Goal: Information Seeking & Learning: Learn about a topic

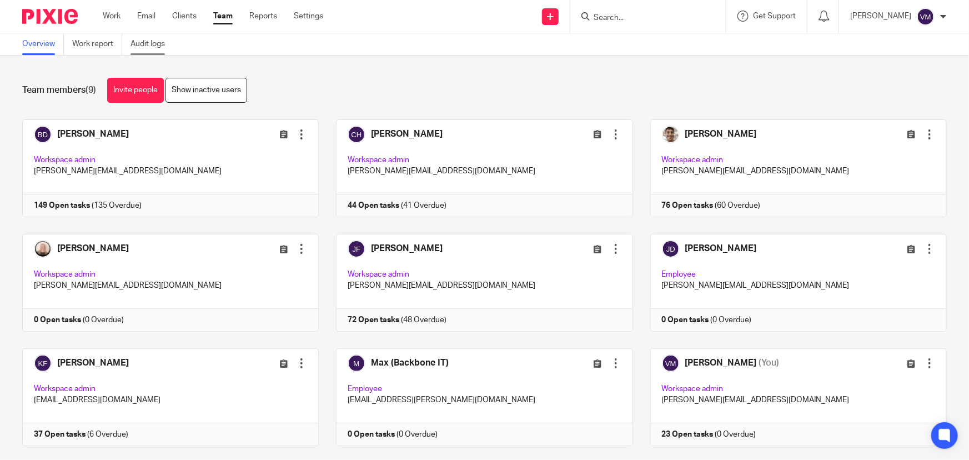
click at [147, 39] on link "Audit logs" at bounding box center [151, 44] width 43 height 22
click at [634, 21] on input "Search" at bounding box center [642, 18] width 100 height 10
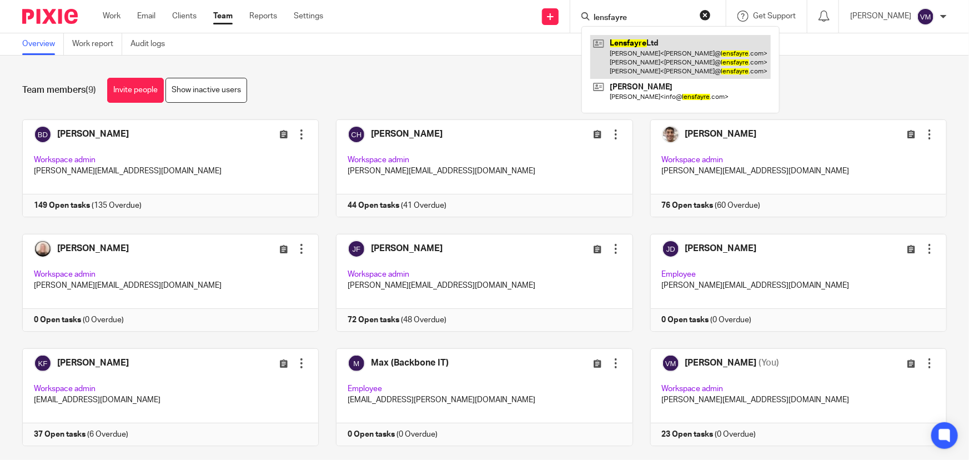
type input "lensfayre"
click at [657, 64] on link at bounding box center [680, 57] width 180 height 44
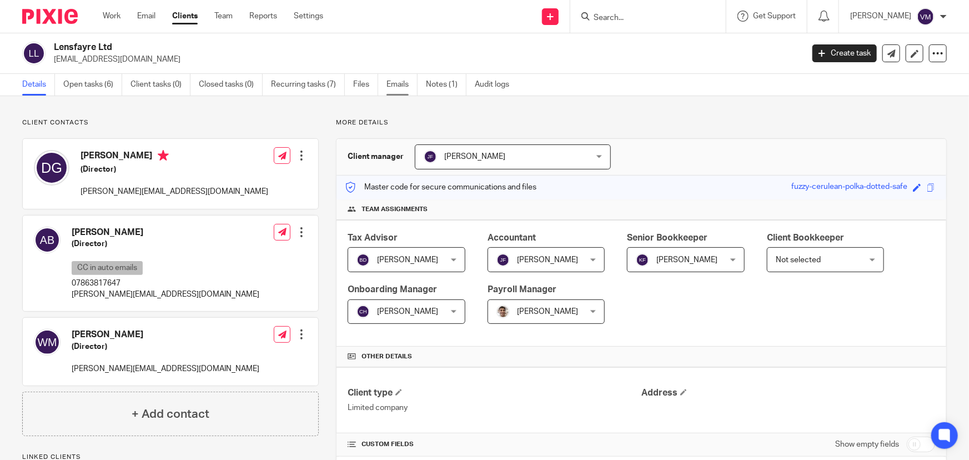
click at [398, 82] on link "Emails" at bounding box center [401, 85] width 31 height 22
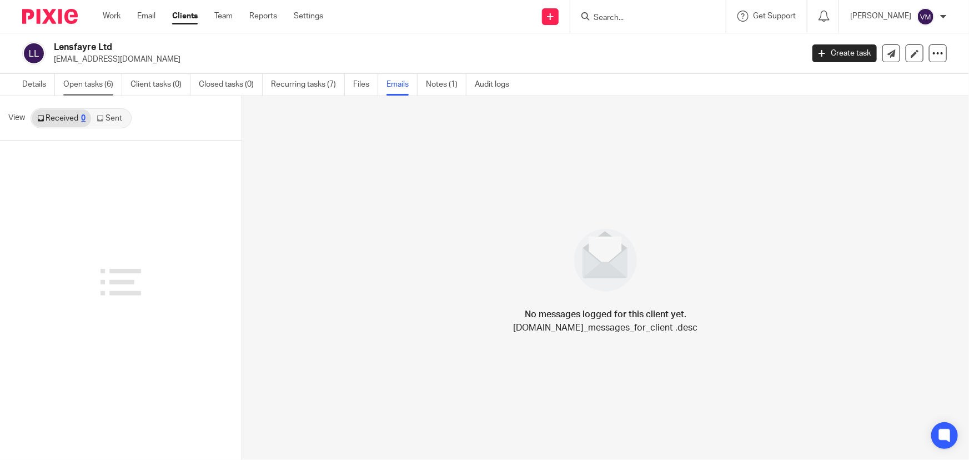
click at [106, 87] on link "Open tasks (6)" at bounding box center [92, 85] width 59 height 22
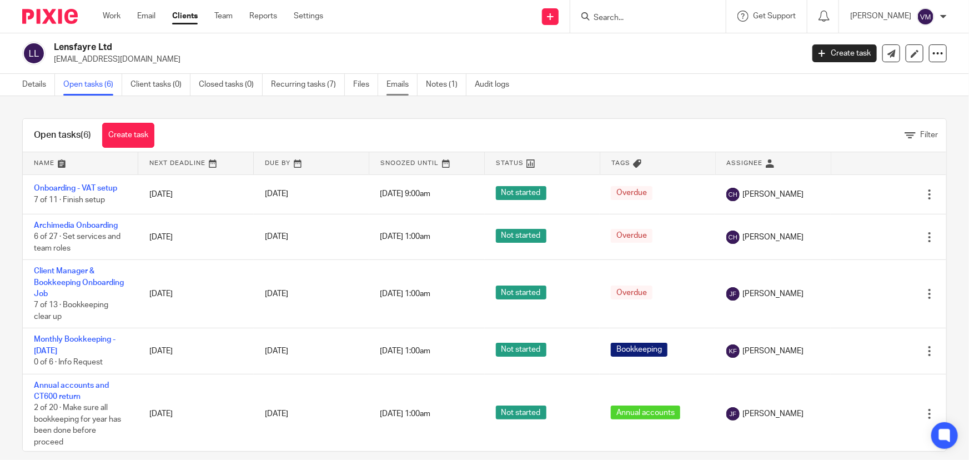
click at [393, 82] on link "Emails" at bounding box center [401, 85] width 31 height 22
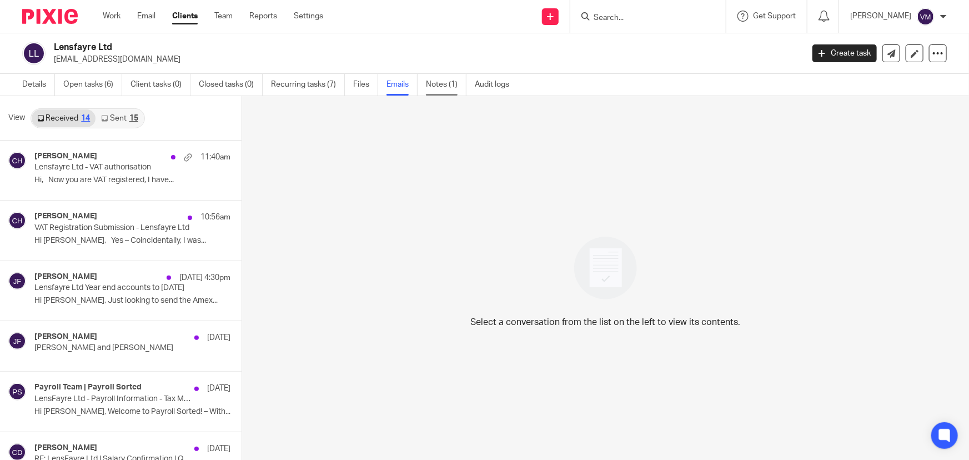
click at [433, 83] on link "Notes (1)" at bounding box center [446, 85] width 41 height 22
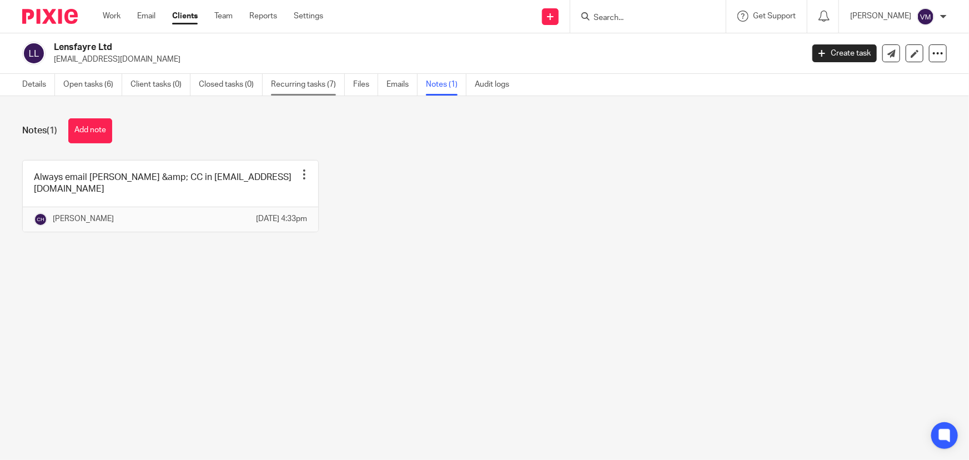
click at [318, 85] on link "Recurring tasks (7)" at bounding box center [308, 85] width 74 height 22
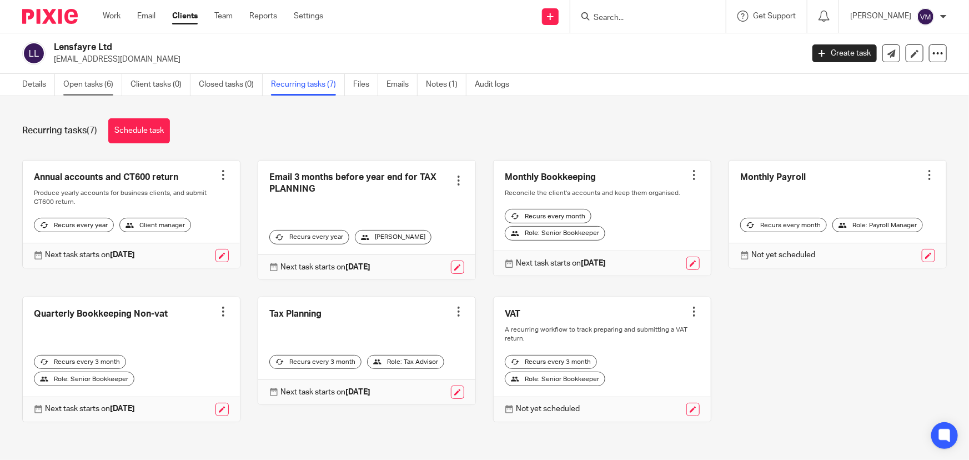
click at [93, 83] on link "Open tasks (6)" at bounding box center [92, 85] width 59 height 22
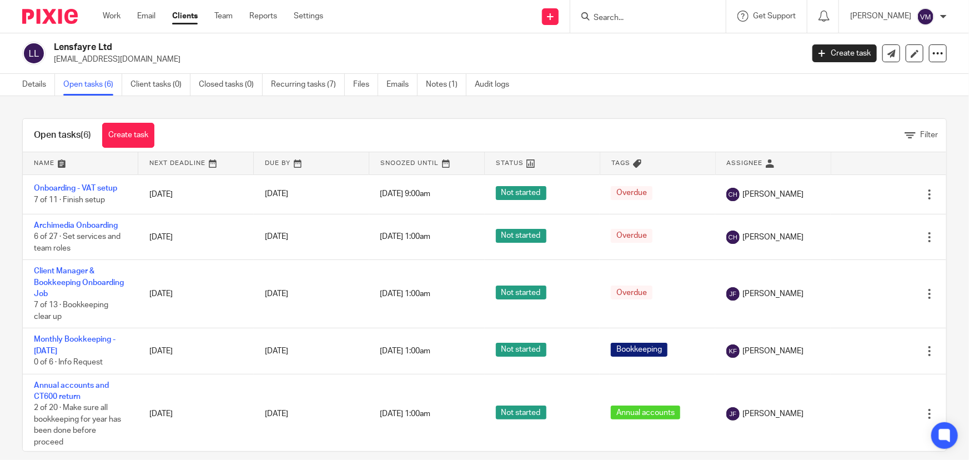
click at [627, 17] on input "Search" at bounding box center [642, 18] width 100 height 10
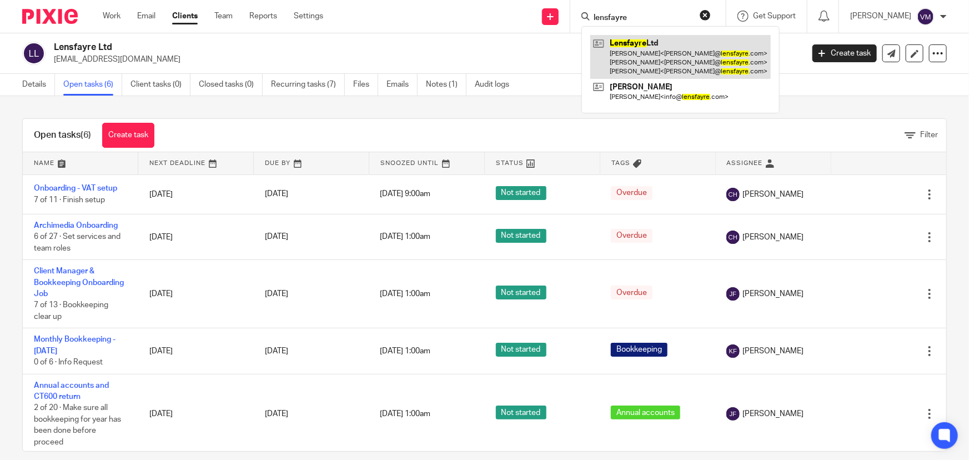
type input "lensfayre"
click at [673, 51] on link at bounding box center [680, 57] width 180 height 44
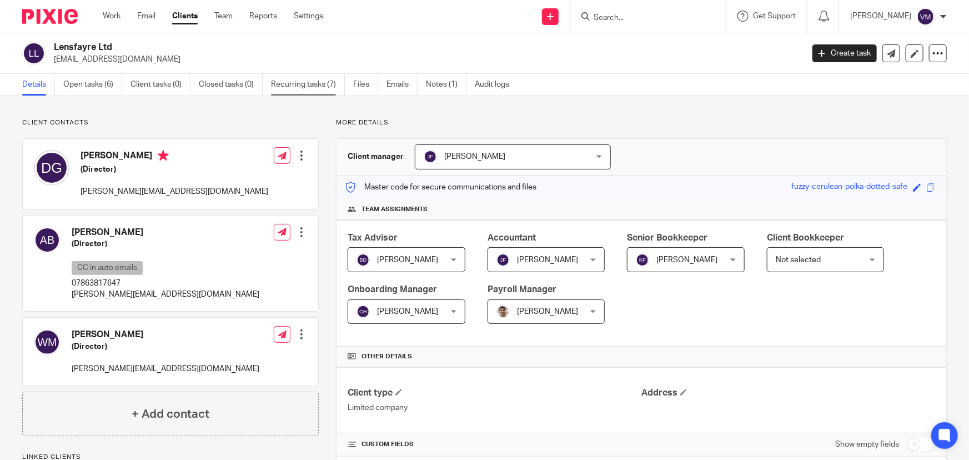
click at [329, 84] on link "Recurring tasks (7)" at bounding box center [308, 85] width 74 height 22
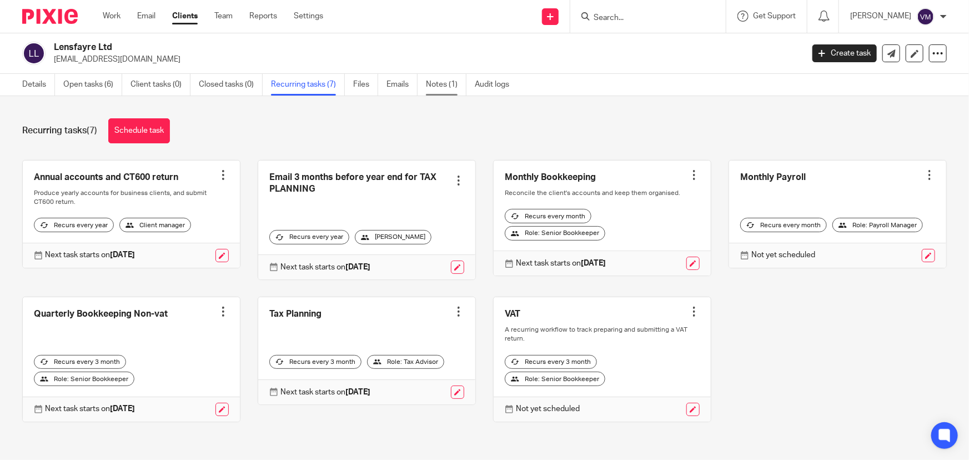
click at [444, 88] on link "Notes (1)" at bounding box center [446, 85] width 41 height 22
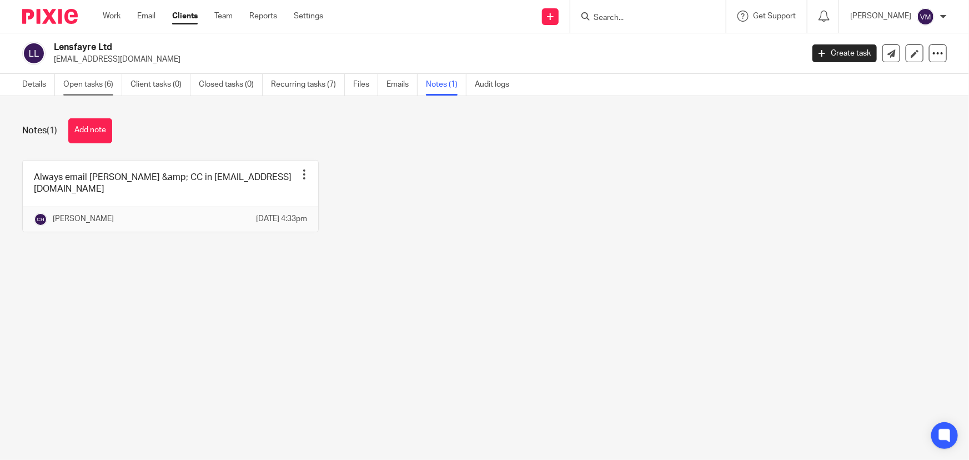
click at [93, 84] on link "Open tasks (6)" at bounding box center [92, 85] width 59 height 22
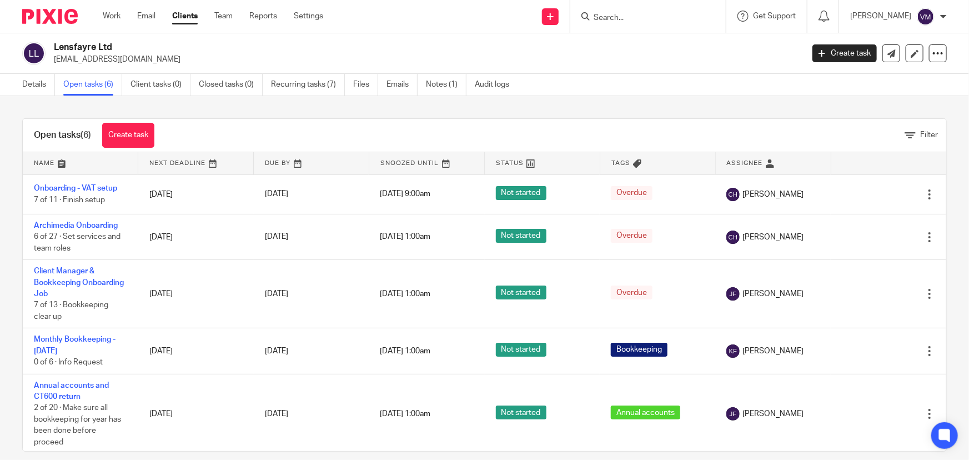
click at [403, 87] on link "Emails" at bounding box center [401, 85] width 31 height 22
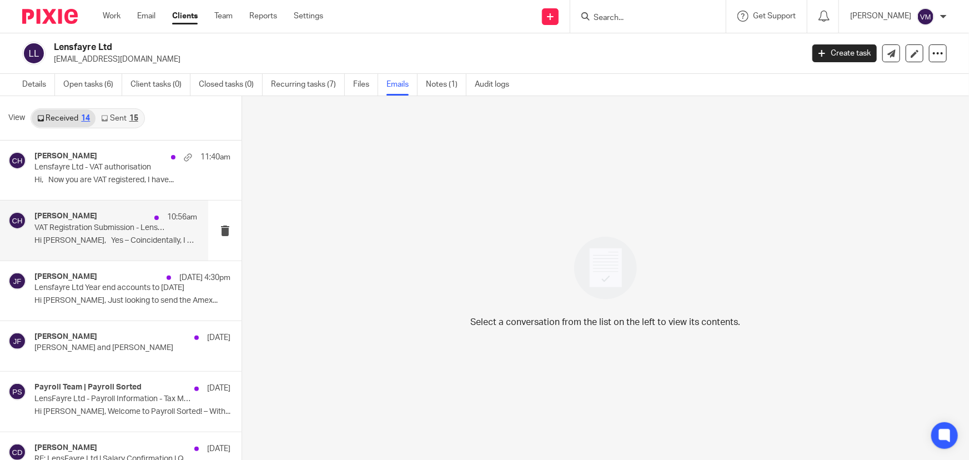
click at [96, 227] on p "VAT Registration Submission - Lensfayre Ltd" at bounding box center [99, 227] width 130 height 9
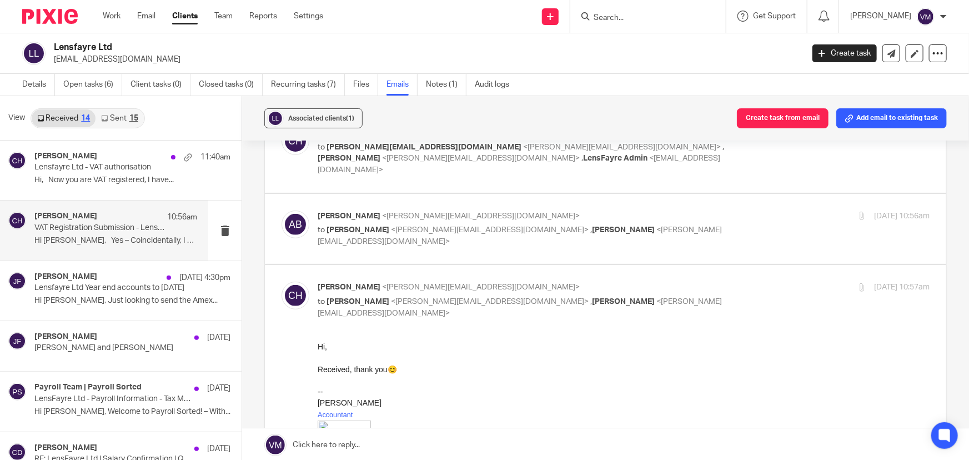
scroll to position [151, 0]
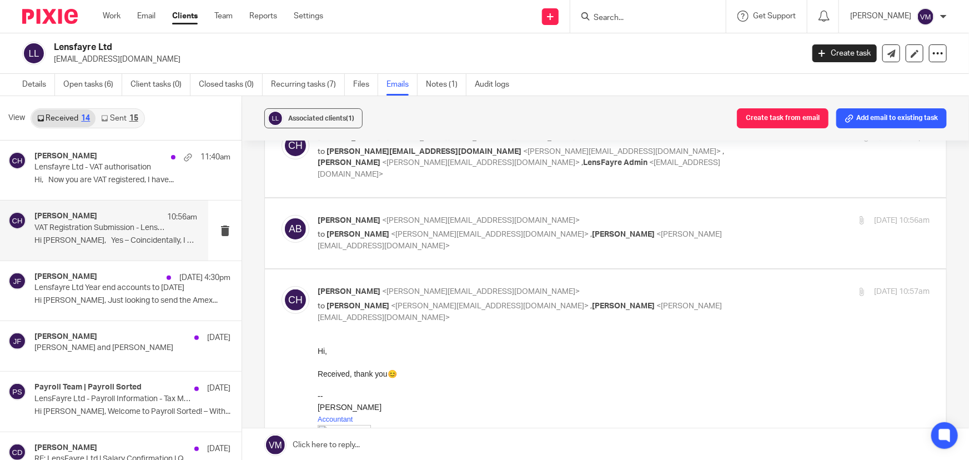
click at [698, 215] on p "[PERSON_NAME] <[PERSON_NAME][EMAIL_ADDRESS][DOMAIN_NAME]>" at bounding box center [522, 221] width 408 height 12
checkbox input "true"
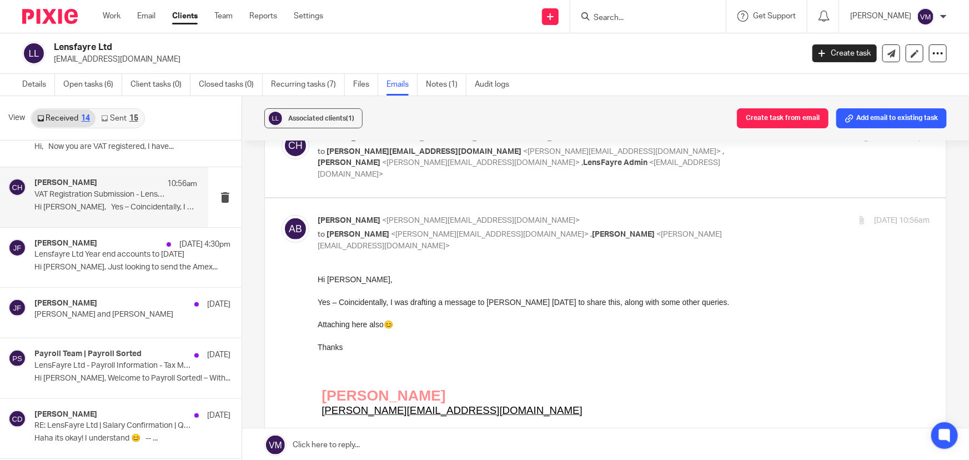
scroll to position [50, 0]
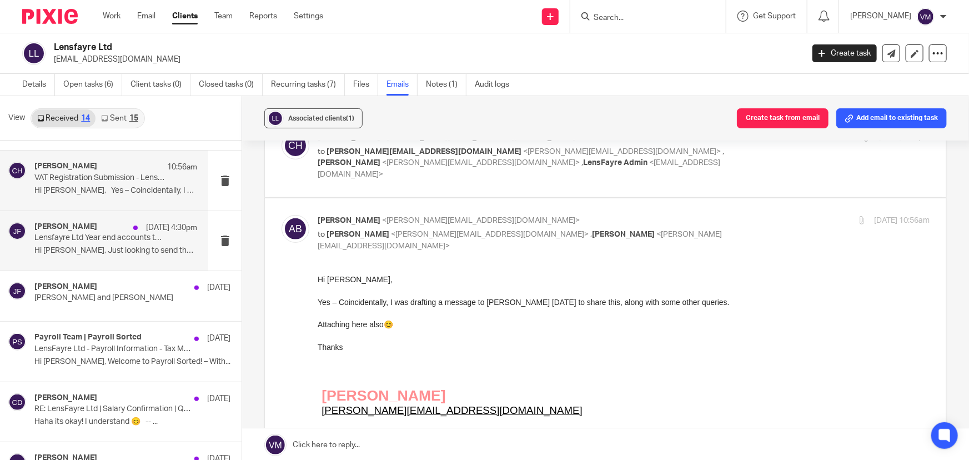
click at [73, 244] on div "Jill Fox 13 Aug 4:30pm Lensfayre Ltd Year end accounts to 31st December 2024 Hi…" at bounding box center [115, 240] width 163 height 37
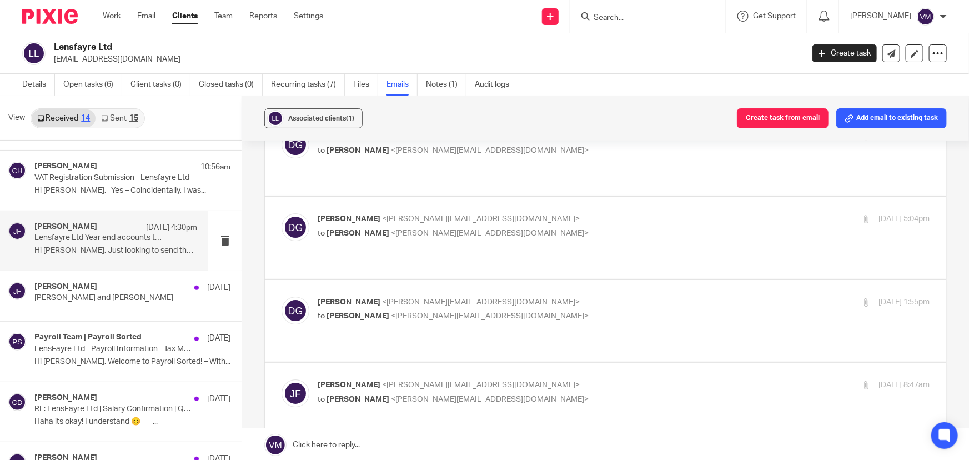
scroll to position [1715, 0]
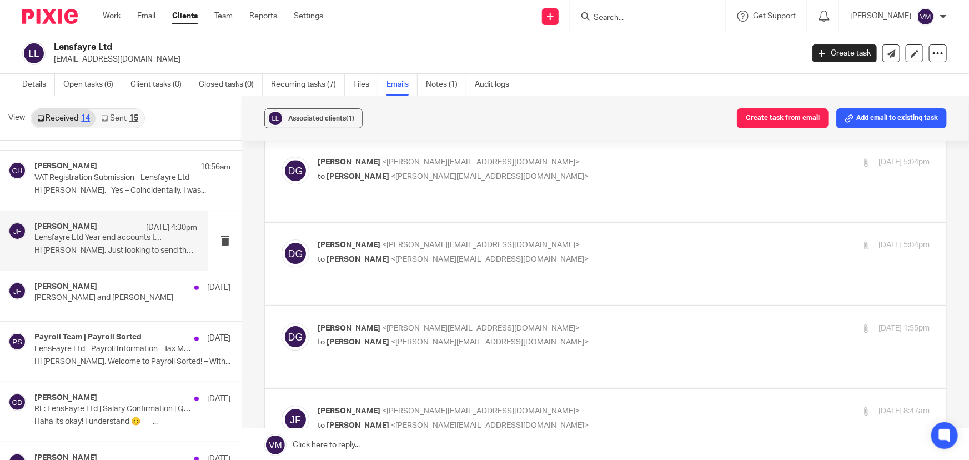
checkbox input "true"
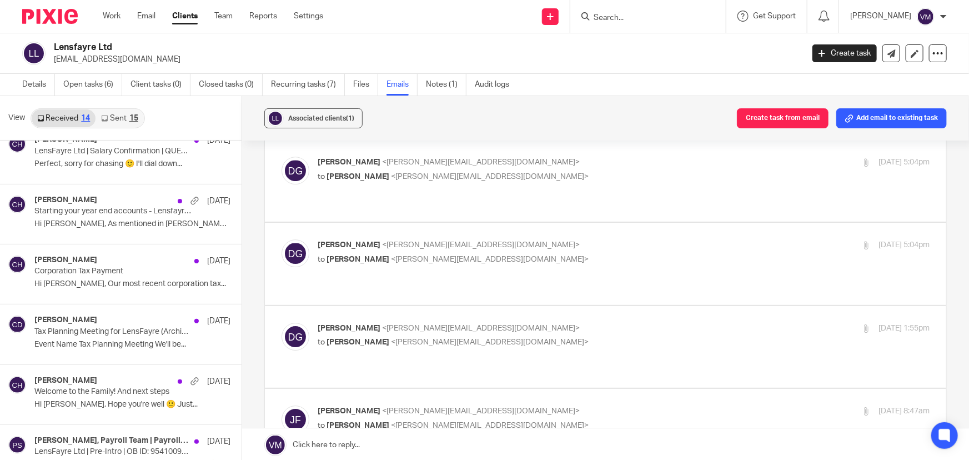
scroll to position [454, 0]
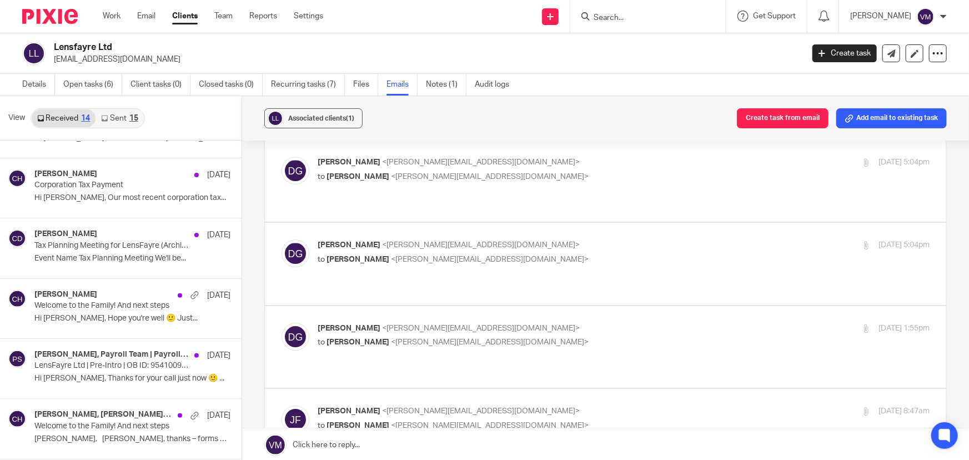
click at [118, 117] on link "Sent 15" at bounding box center [119, 118] width 48 height 18
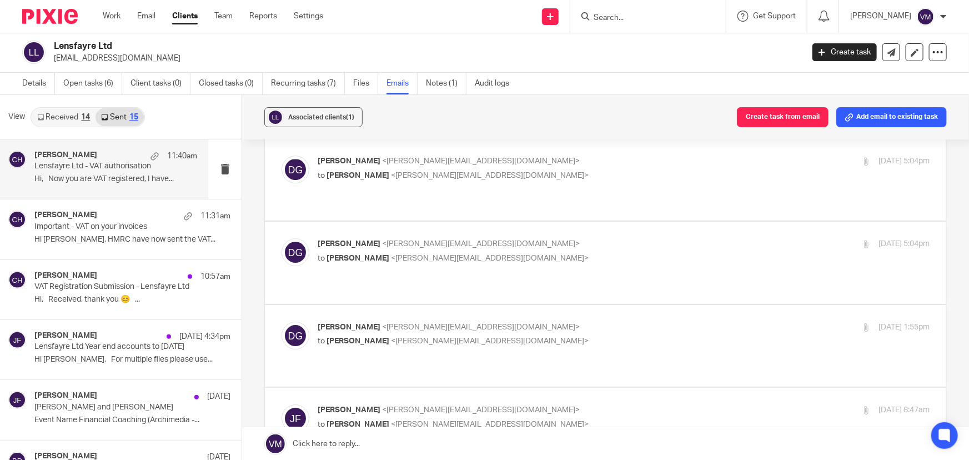
click at [100, 162] on p "Lensfayre Ltd - VAT authorisation" at bounding box center [99, 166] width 130 height 9
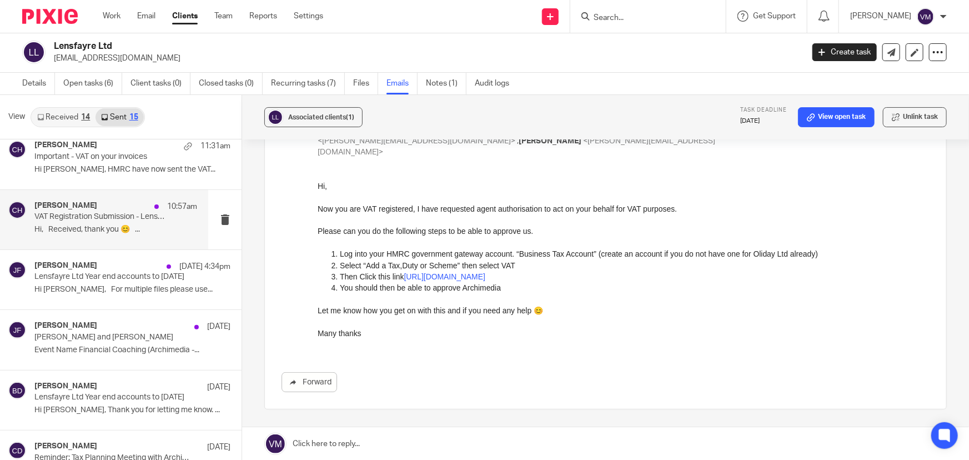
scroll to position [0, 0]
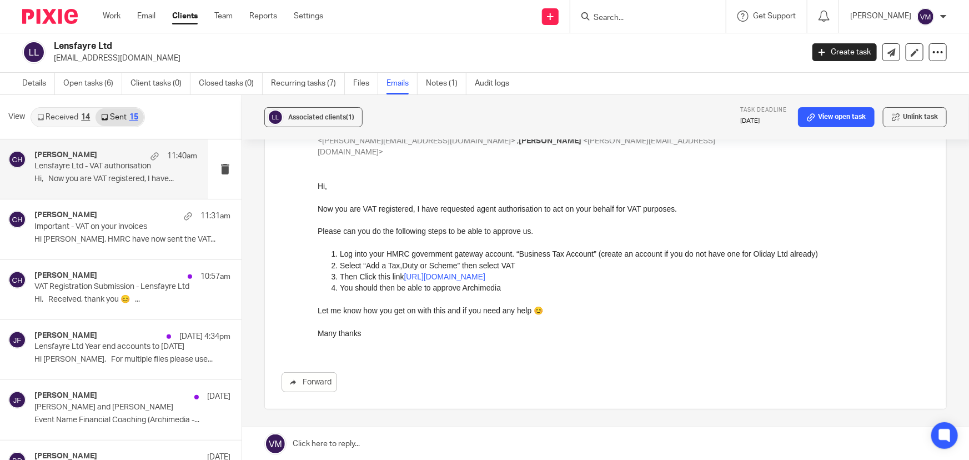
click at [62, 118] on link "Received 14" at bounding box center [64, 117] width 64 height 18
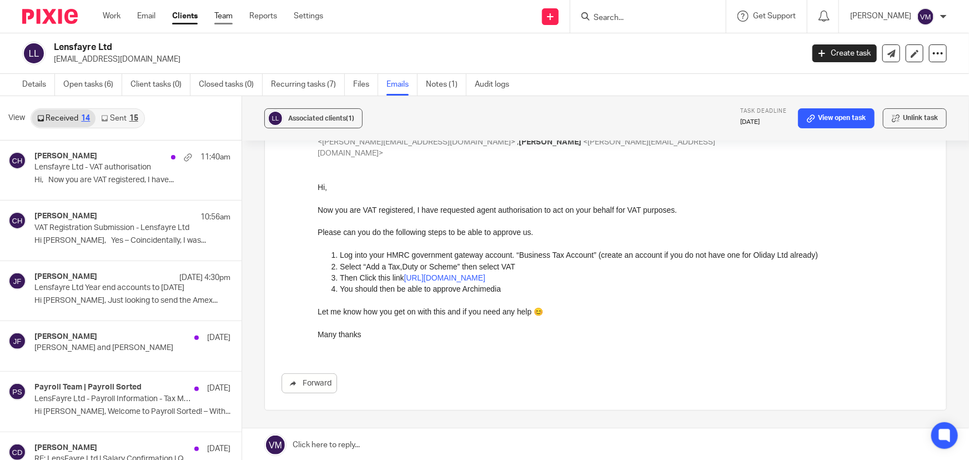
click at [228, 18] on link "Team" at bounding box center [223, 16] width 18 height 11
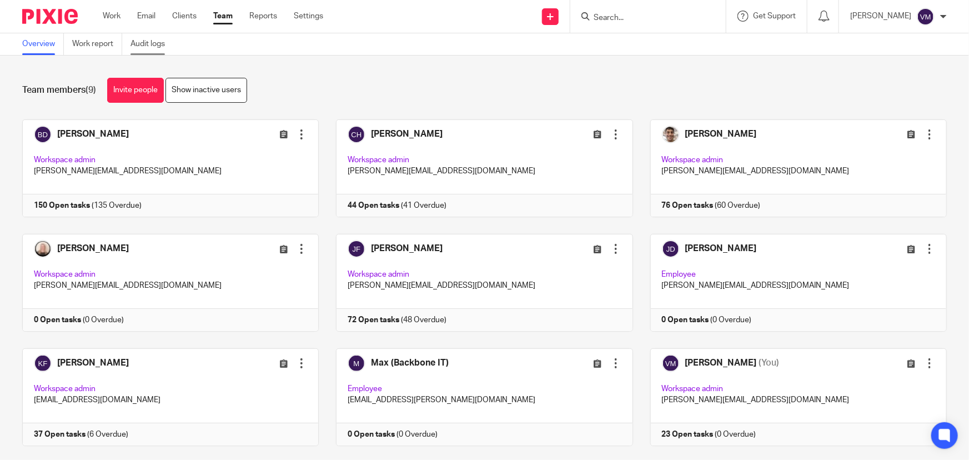
click at [162, 43] on link "Audit logs" at bounding box center [151, 44] width 43 height 22
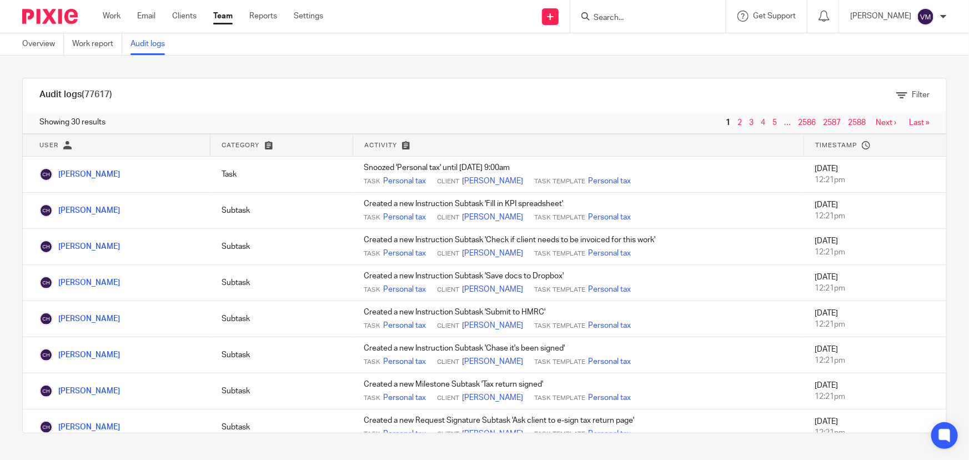
click at [228, 11] on link "Team" at bounding box center [222, 16] width 19 height 11
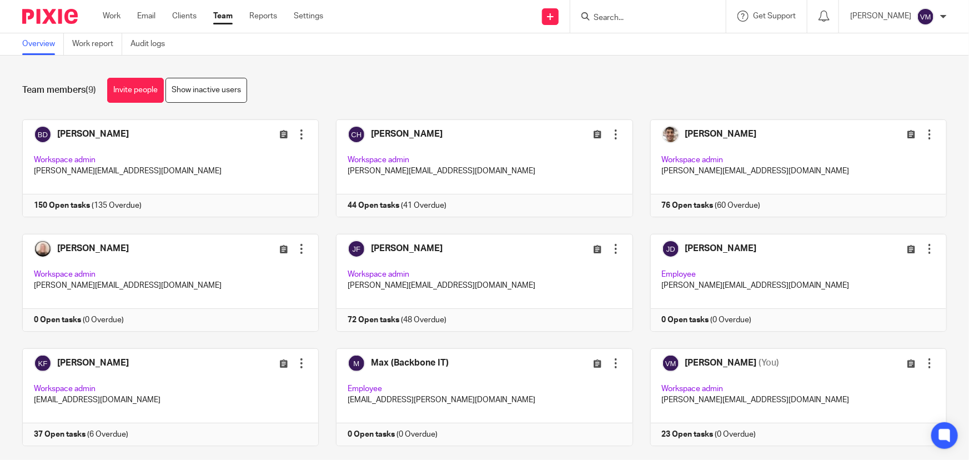
click at [629, 19] on input "Search" at bounding box center [642, 18] width 100 height 10
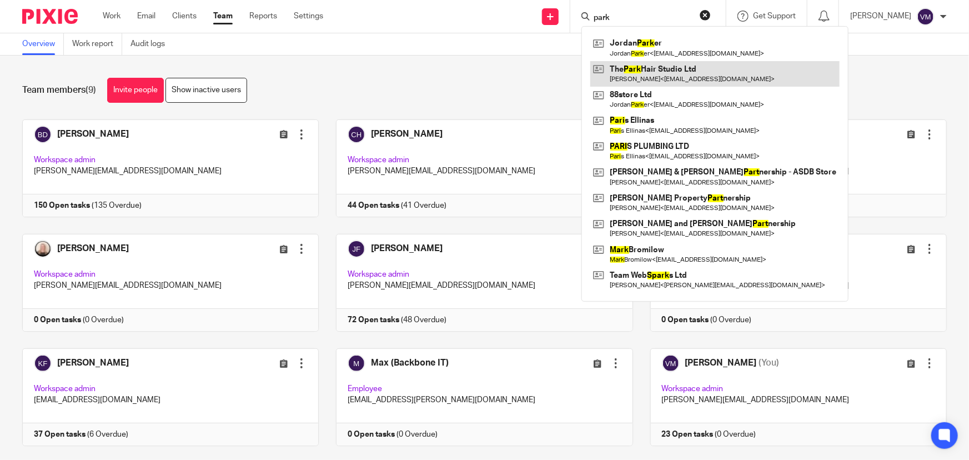
type input "park"
click at [670, 75] on link at bounding box center [714, 74] width 249 height 26
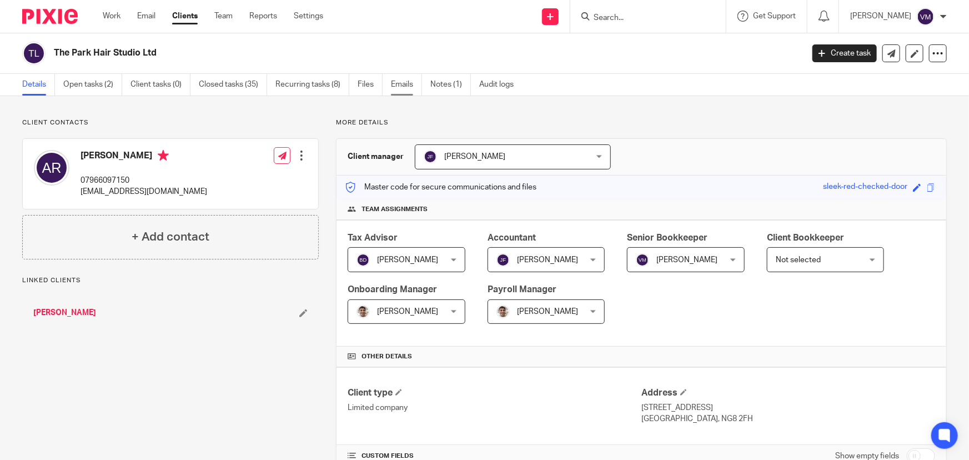
click at [402, 86] on link "Emails" at bounding box center [406, 85] width 31 height 22
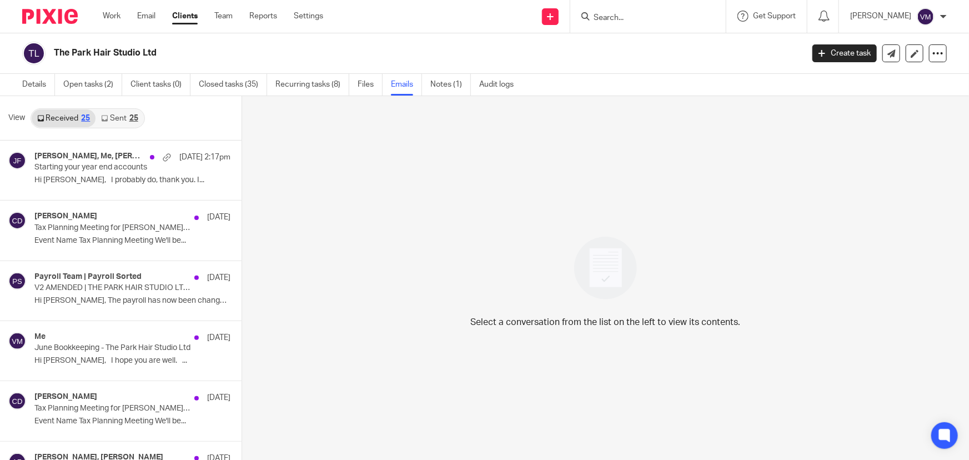
click at [113, 118] on link "Sent 25" at bounding box center [119, 118] width 48 height 18
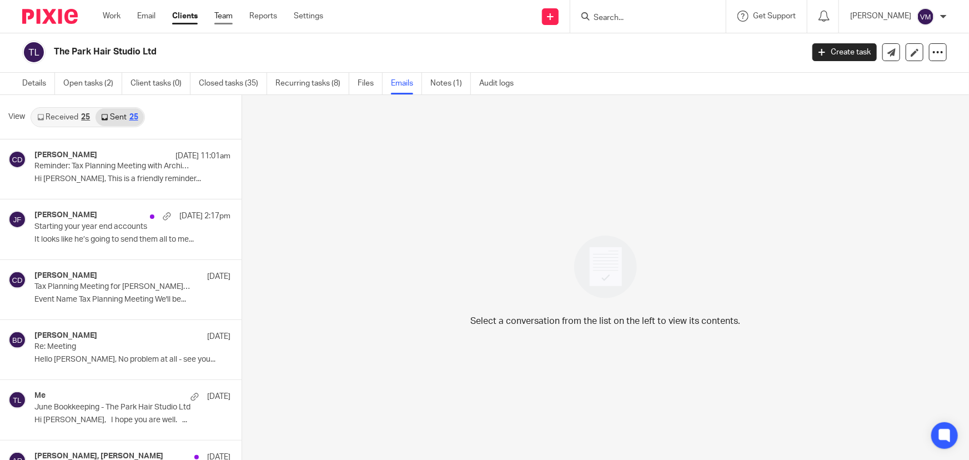
click at [218, 17] on link "Team" at bounding box center [223, 16] width 18 height 11
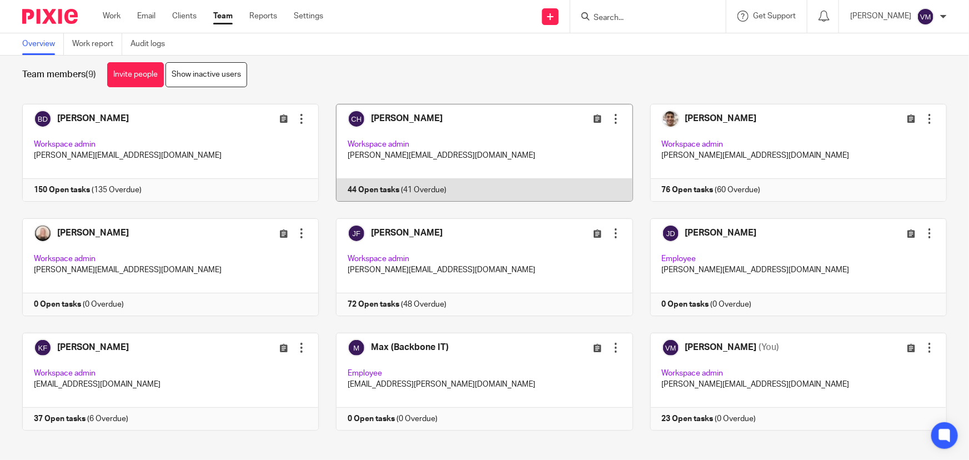
scroll to position [24, 0]
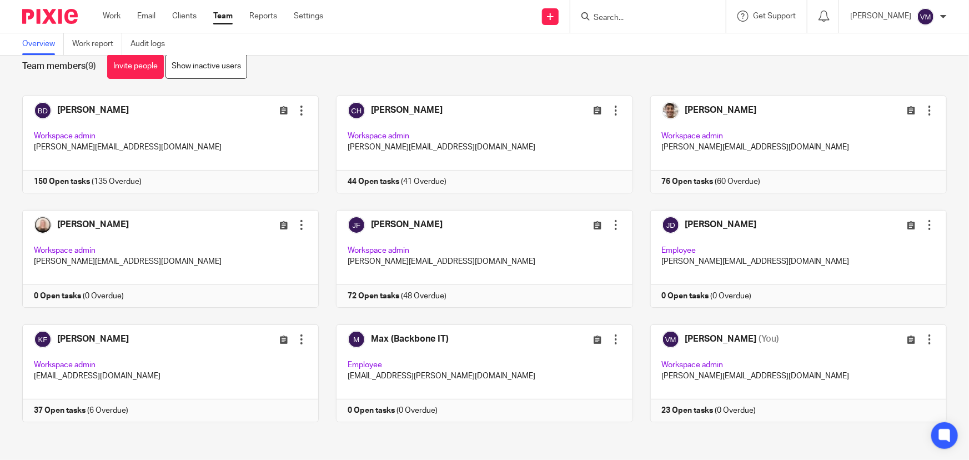
click at [633, 19] on input "Search" at bounding box center [642, 18] width 100 height 10
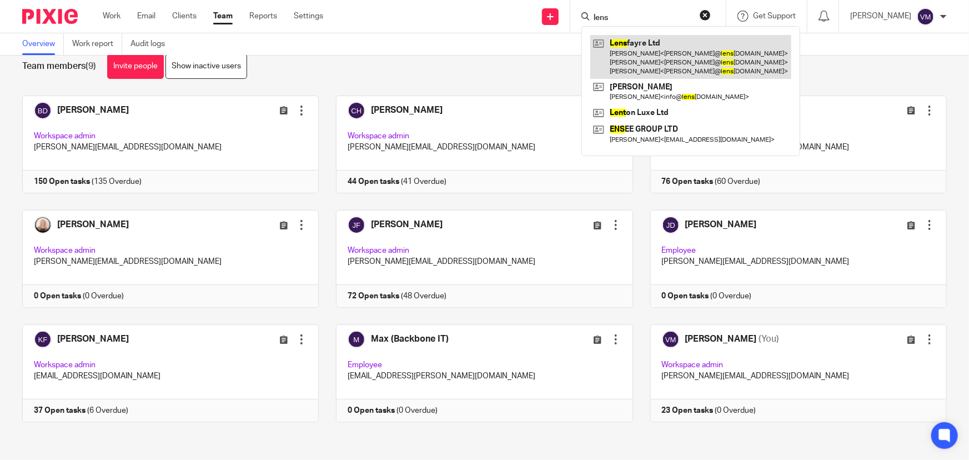
type input "lens"
click at [652, 49] on link at bounding box center [690, 57] width 201 height 44
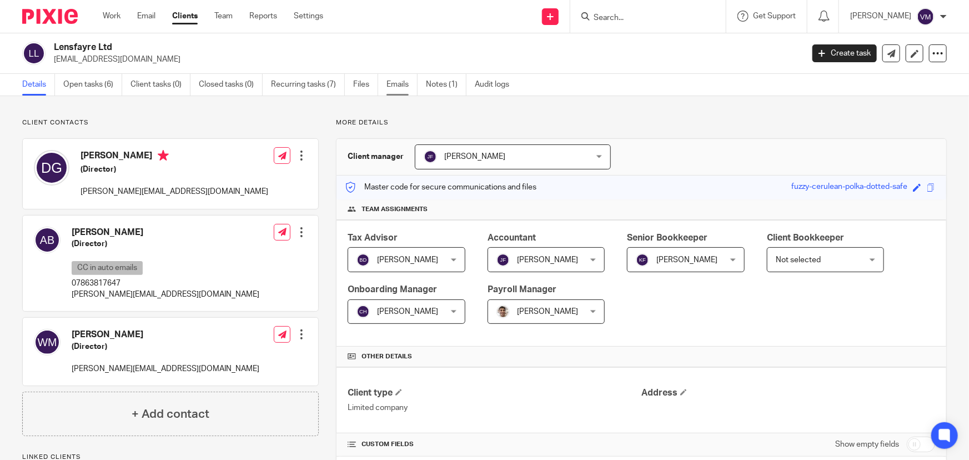
click at [394, 84] on link "Emails" at bounding box center [401, 85] width 31 height 22
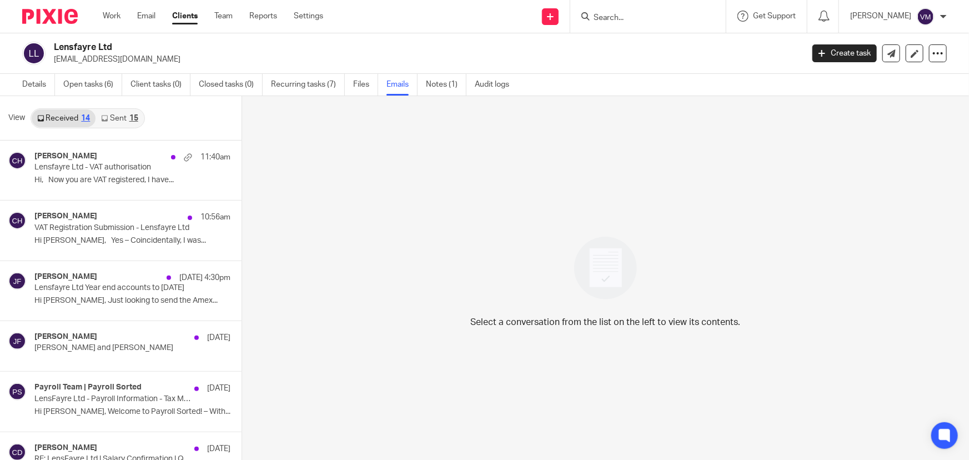
click at [118, 122] on link "Sent 15" at bounding box center [119, 118] width 48 height 18
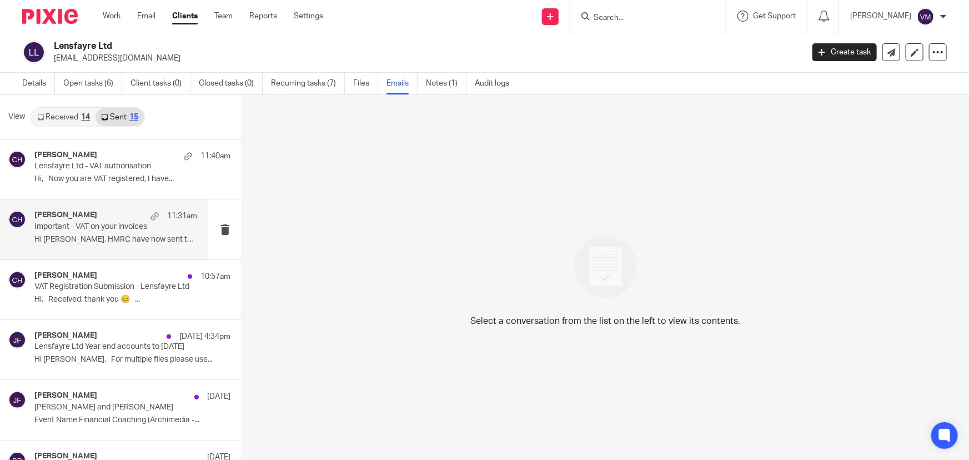
click at [63, 231] on div "Chloe Hooton 11:31am Important - VAT on your invoices Hi Daniel, HMRC have now …" at bounding box center [115, 228] width 163 height 37
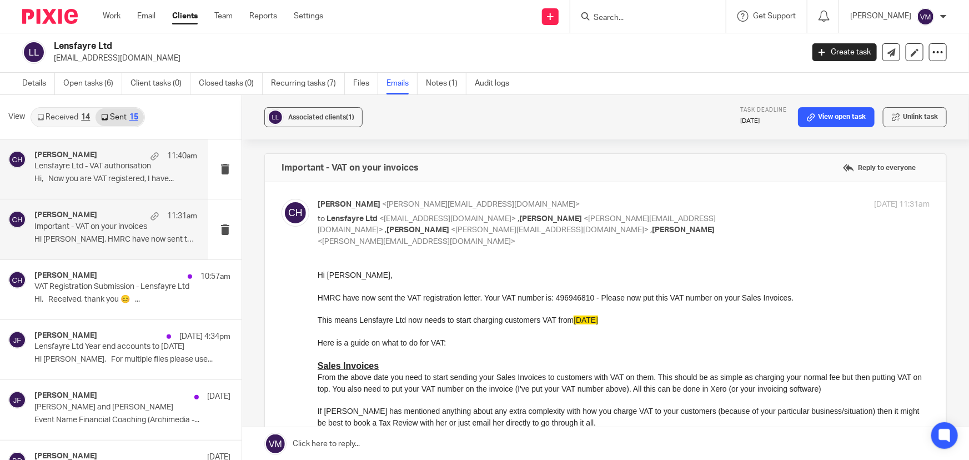
scroll to position [0, 0]
click at [90, 178] on p "Hi, Now you are VAT registered, I have..." at bounding box center [115, 179] width 163 height 9
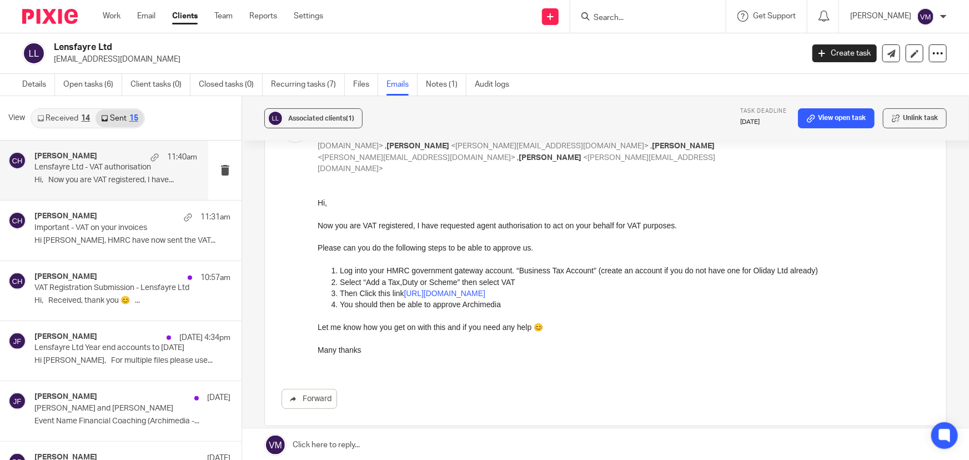
scroll to position [81, 0]
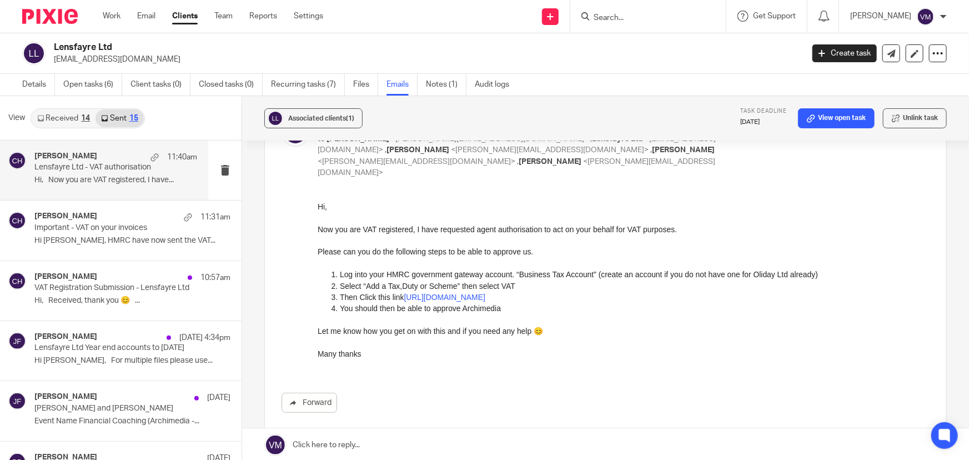
click at [82, 112] on link "Received 14" at bounding box center [64, 118] width 64 height 18
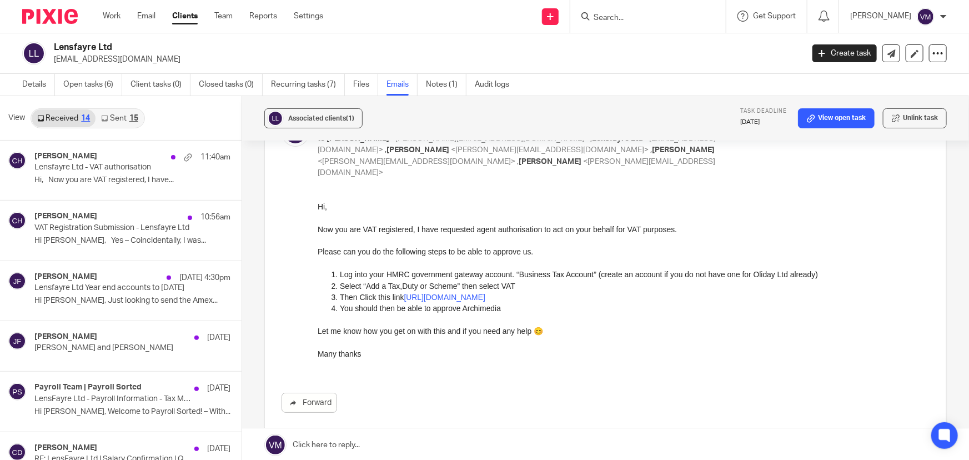
scroll to position [1, 0]
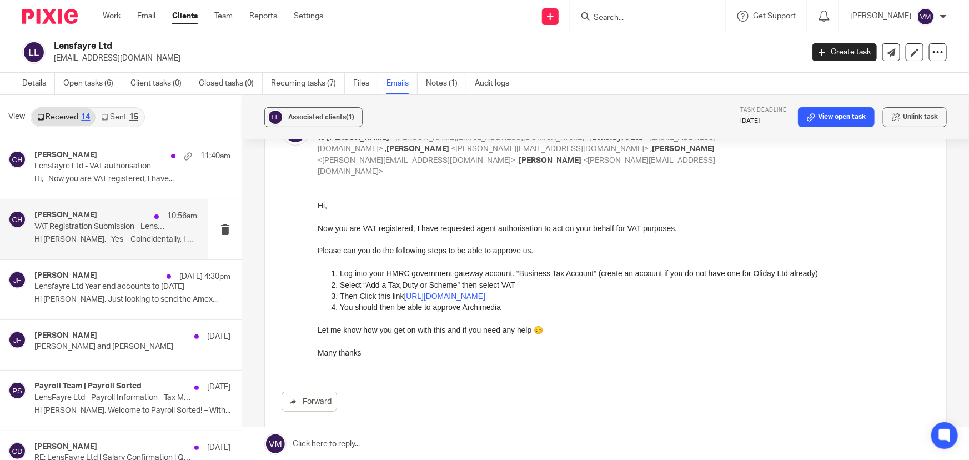
click at [69, 211] on h4 "[PERSON_NAME]" at bounding box center [65, 214] width 63 height 9
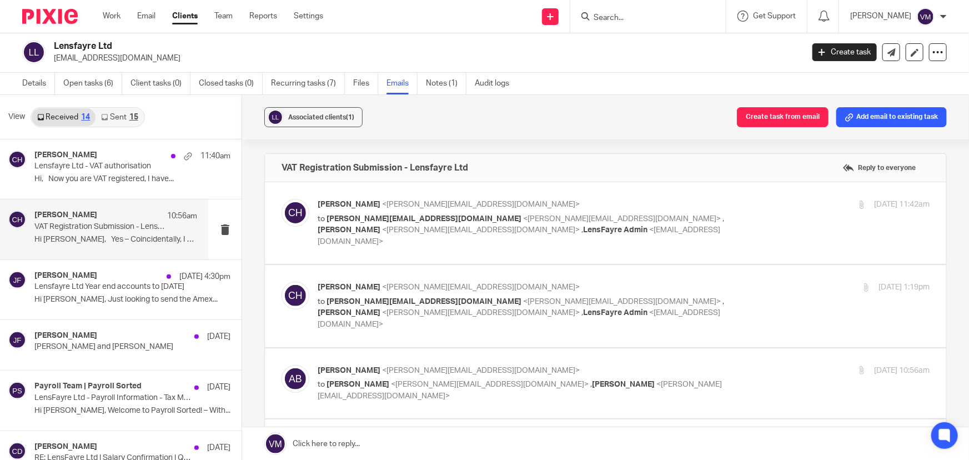
scroll to position [0, 0]
click at [766, 203] on div "23 Jul 2025 11:42am" at bounding box center [827, 205] width 204 height 12
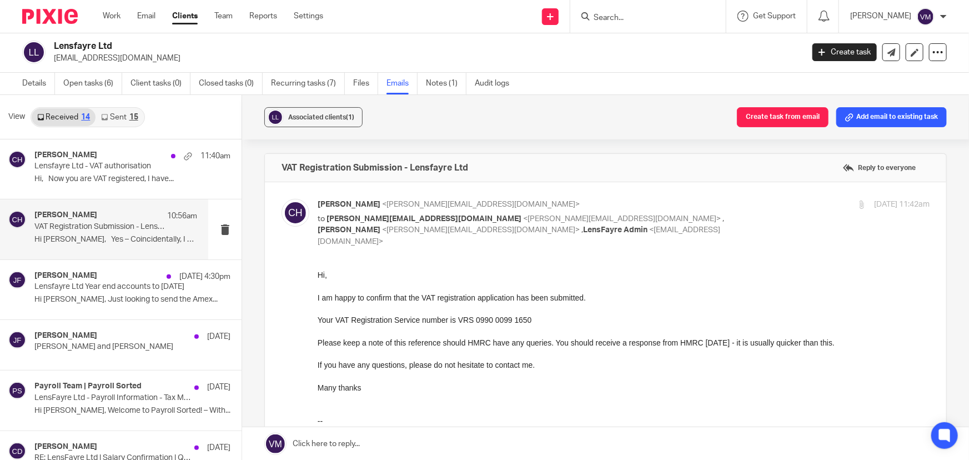
click at [766, 203] on div "23 Jul 2025 11:42am" at bounding box center [827, 205] width 204 height 12
checkbox input "false"
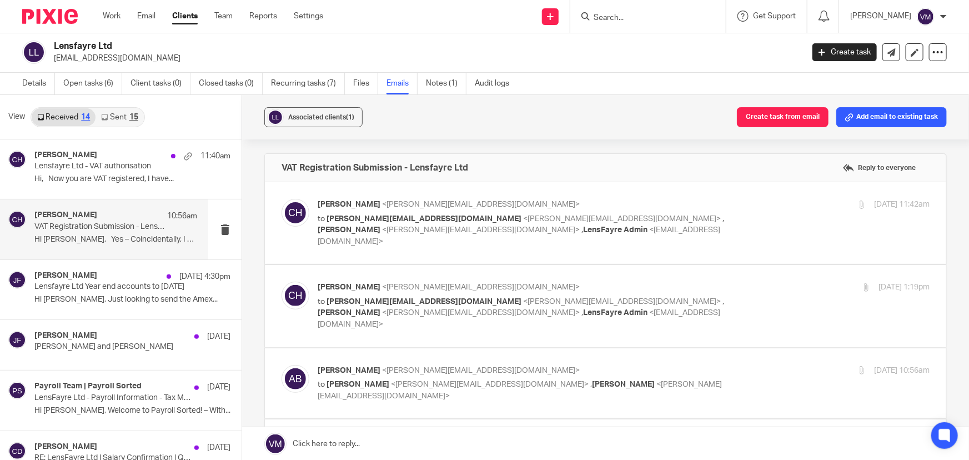
click at [742, 283] on div "Chloe Hooton <chloe@archimediaaccounts.co.uk> to dan@lensfayre.com <dan@lensfay…" at bounding box center [624, 305] width 612 height 48
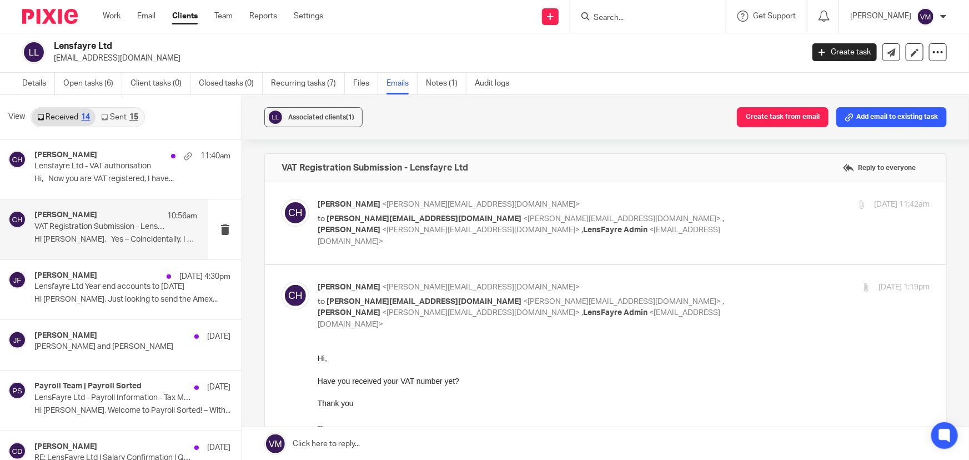
click at [743, 281] on div "13 Aug 2025 1:19pm" at bounding box center [827, 287] width 204 height 12
checkbox input "false"
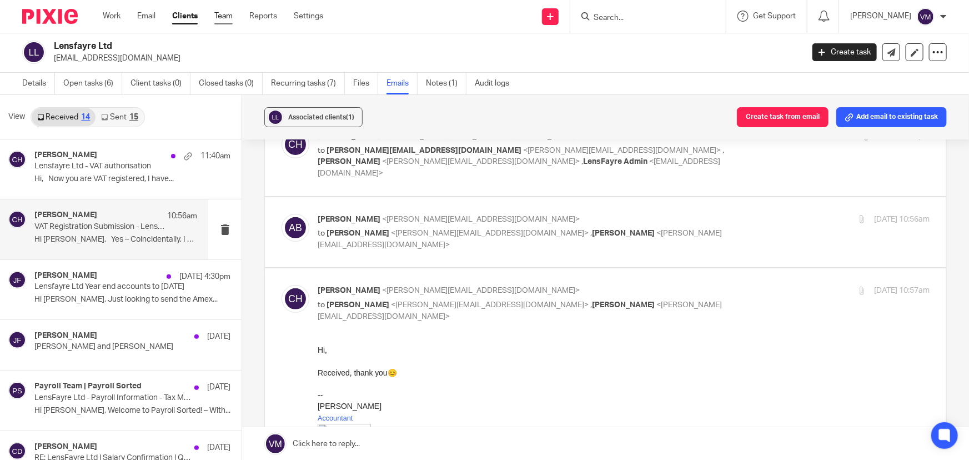
click at [216, 14] on link "Team" at bounding box center [223, 16] width 18 height 11
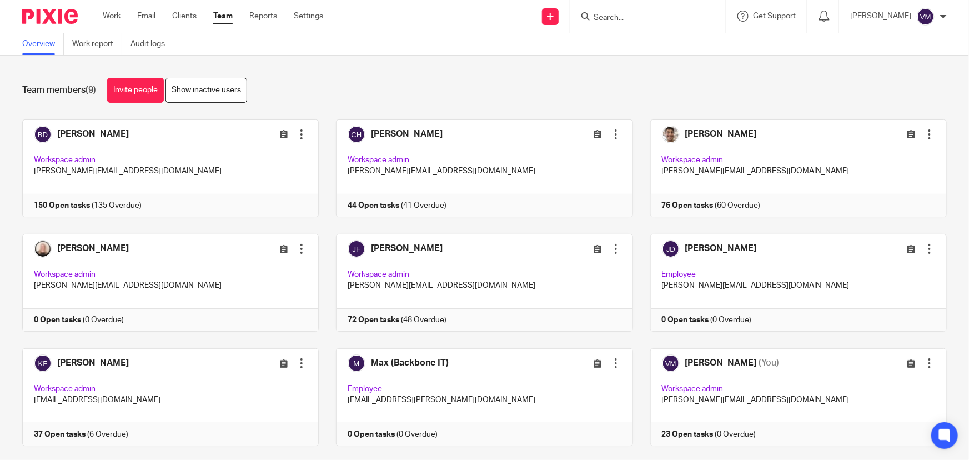
click at [646, 16] on input "Search" at bounding box center [642, 18] width 100 height 10
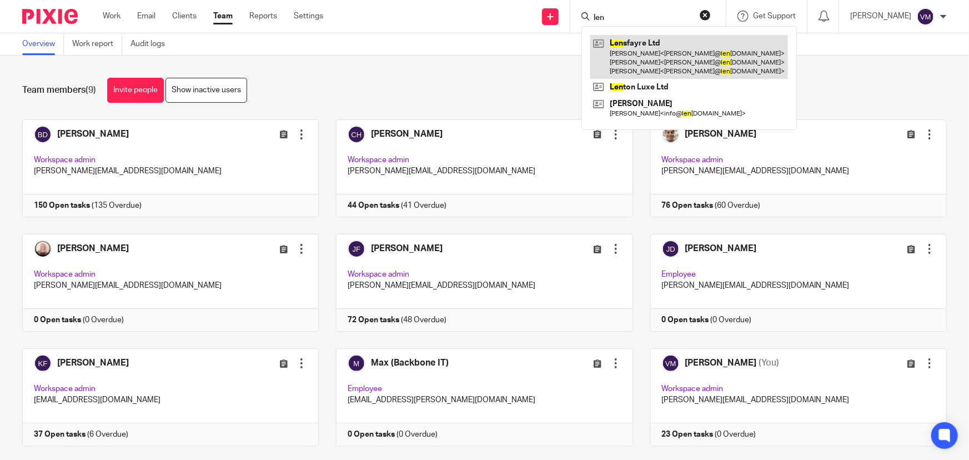
type input "len"
click at [649, 70] on link at bounding box center [689, 57] width 198 height 44
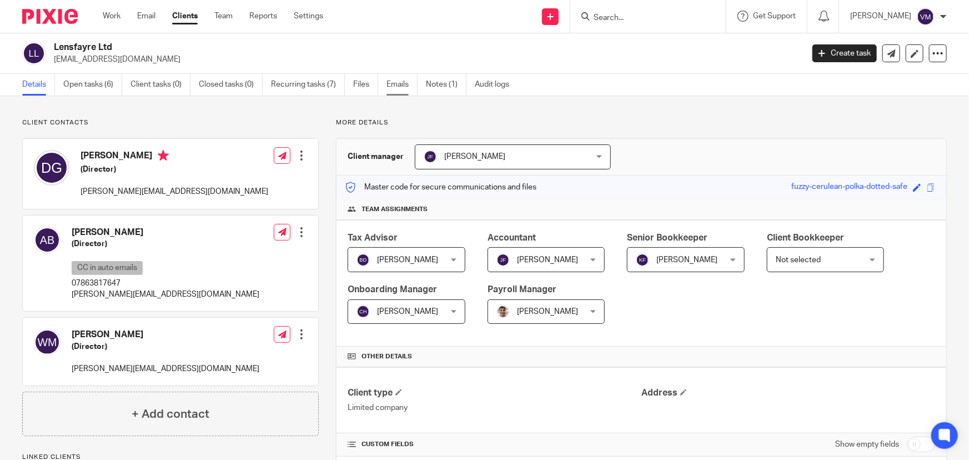
click at [401, 86] on link "Emails" at bounding box center [401, 85] width 31 height 22
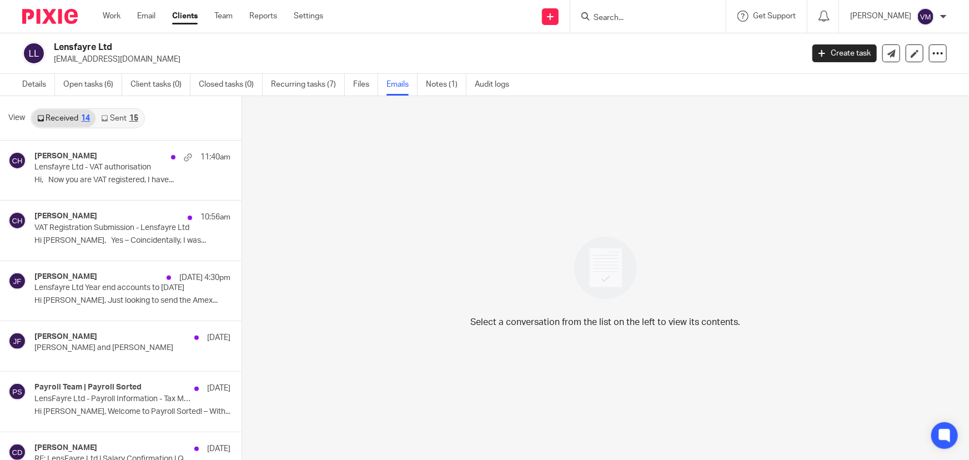
click at [112, 119] on link "Sent 15" at bounding box center [119, 118] width 48 height 18
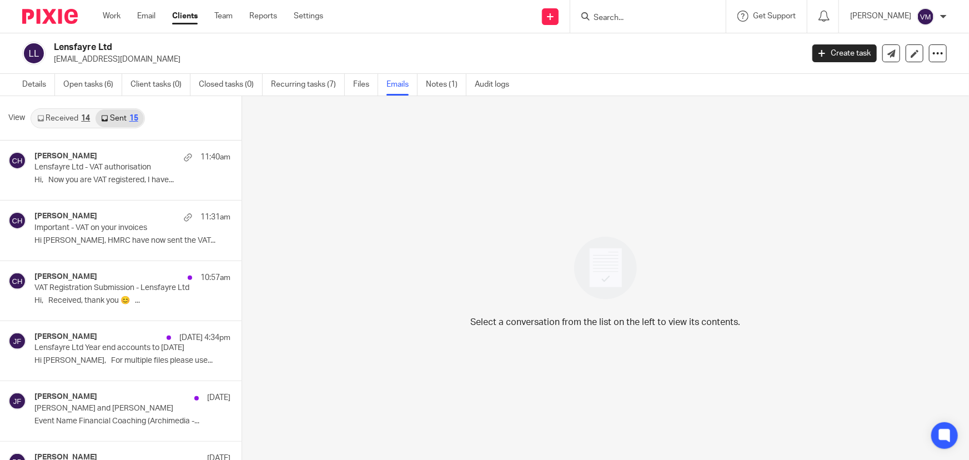
scroll to position [1, 0]
click at [228, 21] on link "Team" at bounding box center [223, 16] width 18 height 11
